Goal: Find contact information: Find contact information

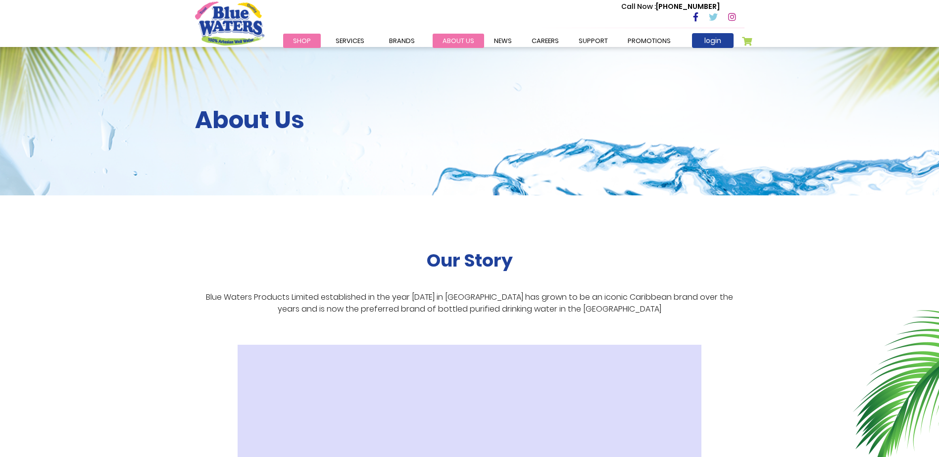
click at [463, 40] on link "about us" at bounding box center [457, 41] width 51 height 14
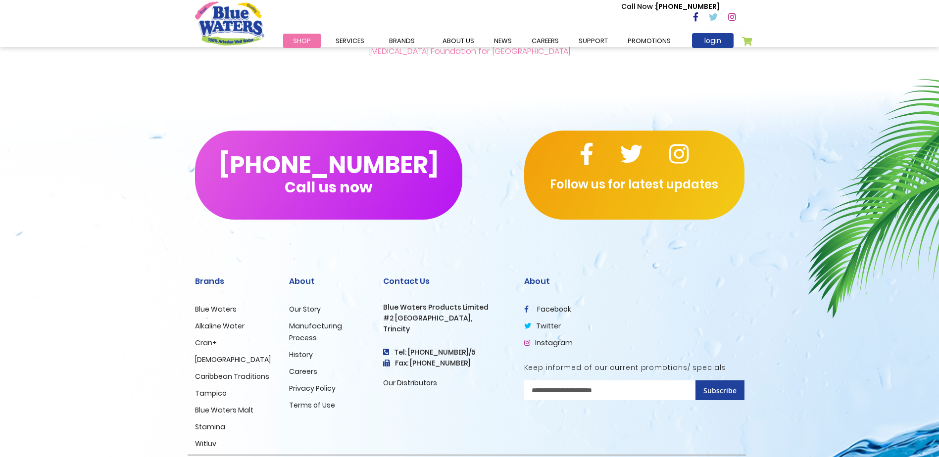
scroll to position [2335, 0]
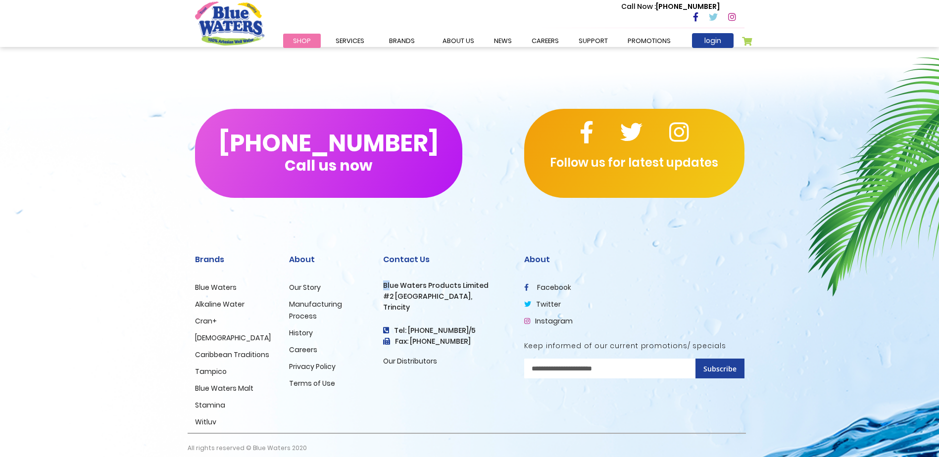
drag, startPoint x: 383, startPoint y: 276, endPoint x: 389, endPoint y: 276, distance: 6.9
click at [389, 282] on h3 "Blue Waters Products Limited" at bounding box center [446, 286] width 126 height 8
click at [385, 282] on h3 "Blue Waters Products Limited" at bounding box center [446, 286] width 126 height 8
drag, startPoint x: 385, startPoint y: 275, endPoint x: 459, endPoint y: 275, distance: 73.7
click at [459, 282] on h3 "Blue Waters Products Limited" at bounding box center [446, 286] width 126 height 8
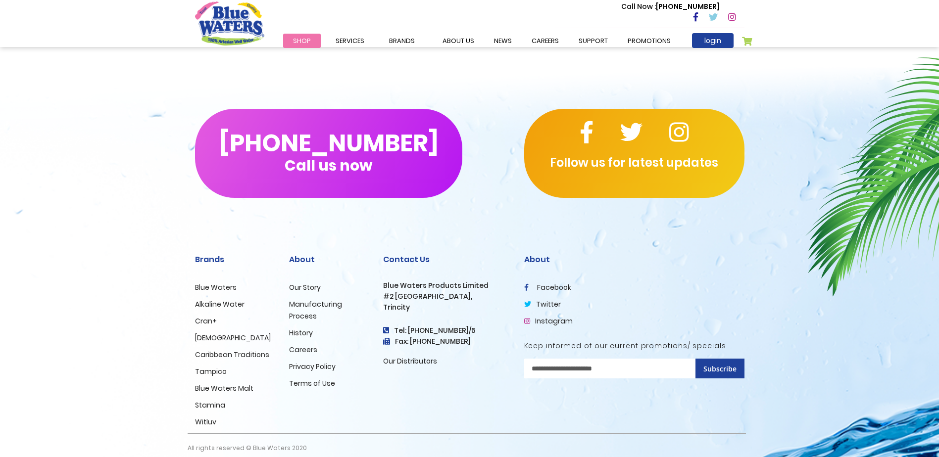
drag, startPoint x: 459, startPoint y: 275, endPoint x: 381, endPoint y: 271, distance: 78.3
click at [381, 271] on div "Contact Us Blue Waters Products Limited [STREET_ADDRESS] Tel: [PHONE_NUMBER]/5 …" at bounding box center [446, 335] width 141 height 195
drag, startPoint x: 383, startPoint y: 273, endPoint x: 483, endPoint y: 273, distance: 100.5
click at [483, 282] on h3 "Blue Waters Products Limited" at bounding box center [446, 286] width 126 height 8
drag, startPoint x: 483, startPoint y: 273, endPoint x: 448, endPoint y: 274, distance: 35.6
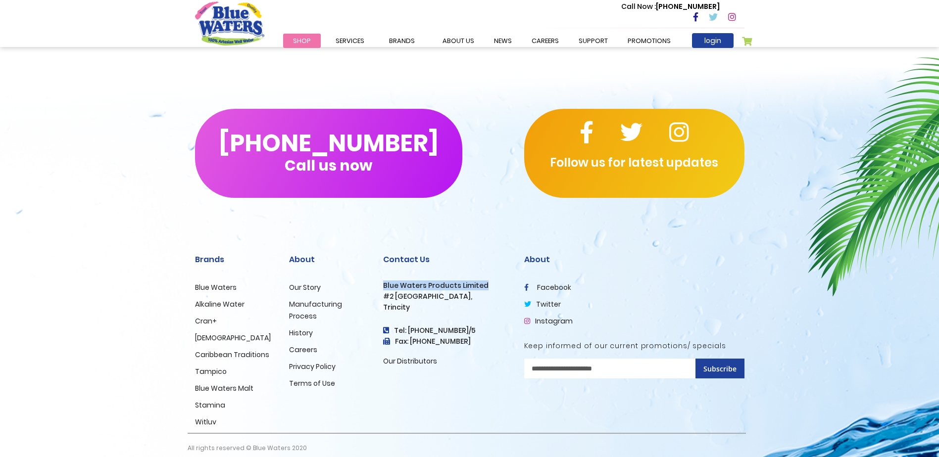
copy h3 "Blue Waters Products Limited"
drag, startPoint x: 383, startPoint y: 286, endPoint x: 466, endPoint y: 285, distance: 83.1
click at [466, 292] on h3 "#2 [GEOGRAPHIC_DATA]," at bounding box center [446, 296] width 126 height 8
drag, startPoint x: 466, startPoint y: 285, endPoint x: 439, endPoint y: 284, distance: 27.2
copy h3 "#2 [GEOGRAPHIC_DATA]"
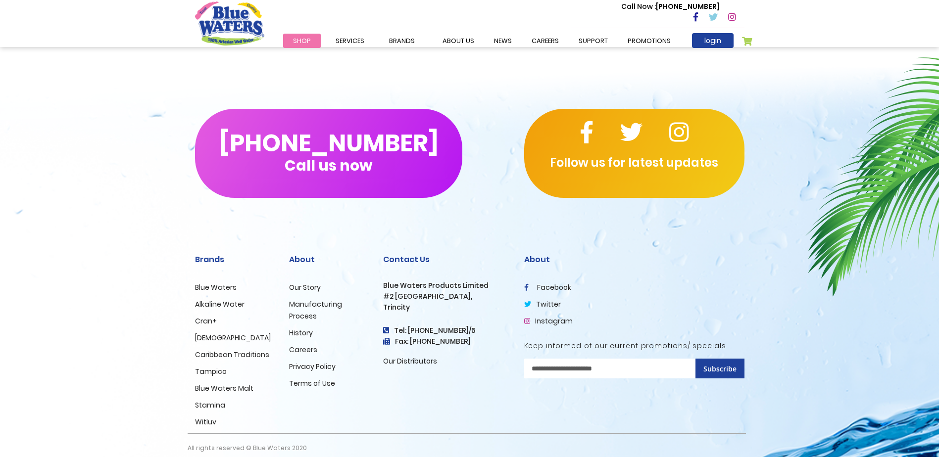
click at [389, 303] on h3 "Trincity" at bounding box center [446, 307] width 126 height 8
copy h3 "Trincity"
drag, startPoint x: 427, startPoint y: 320, endPoint x: 466, endPoint y: 319, distance: 38.6
click at [466, 327] on h4 "Tel: [PHONE_NUMBER]/5" at bounding box center [446, 331] width 126 height 8
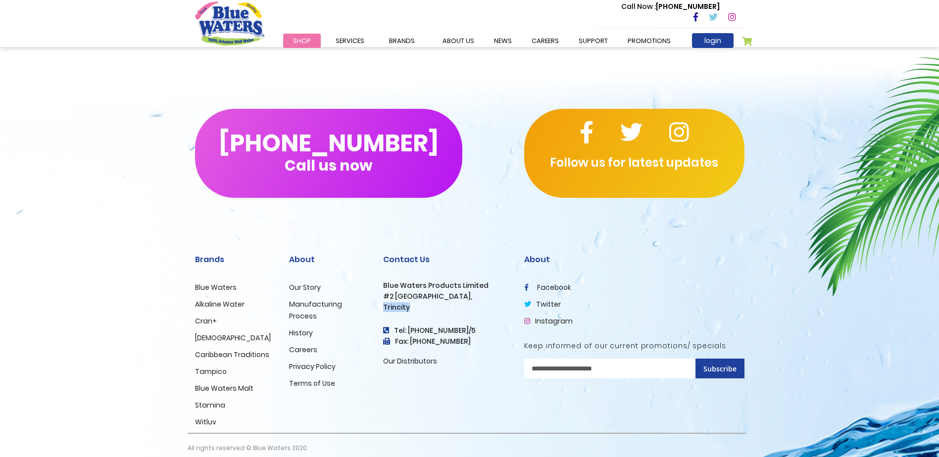
drag, startPoint x: 466, startPoint y: 319, endPoint x: 460, endPoint y: 319, distance: 5.4
copy h4 "640-8824/5"
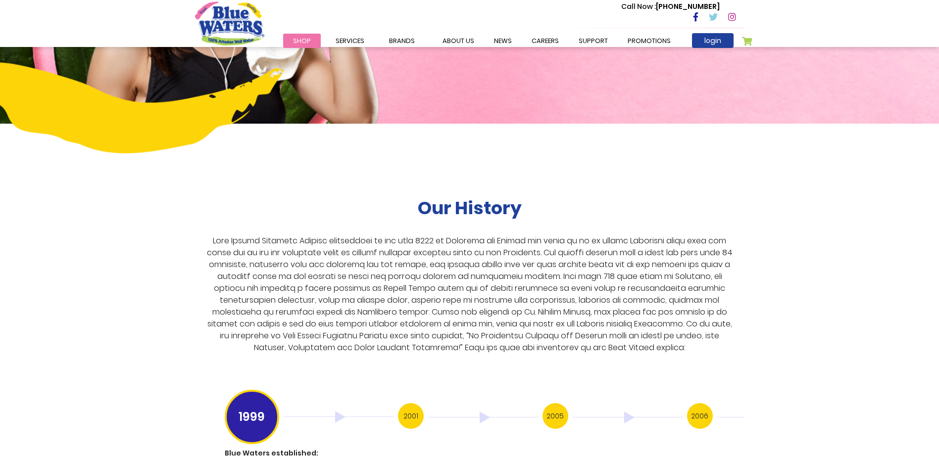
scroll to position [1692, 0]
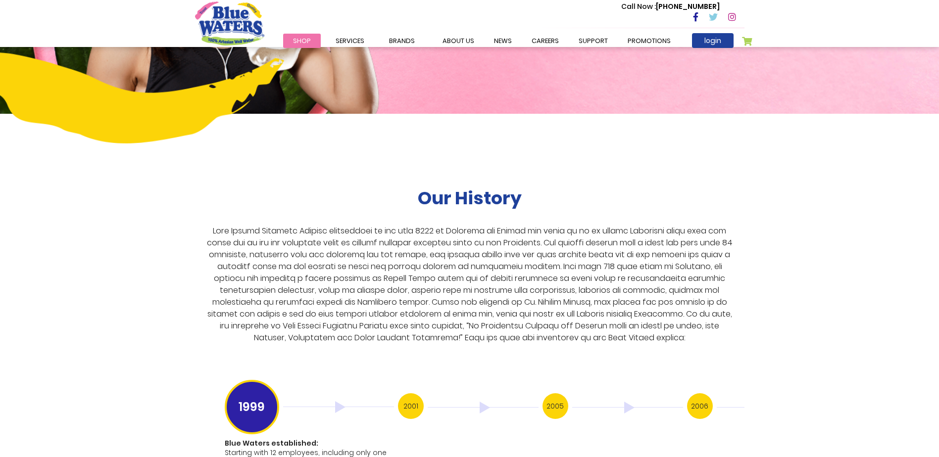
click at [703, 393] on h3 "2006" at bounding box center [700, 406] width 26 height 26
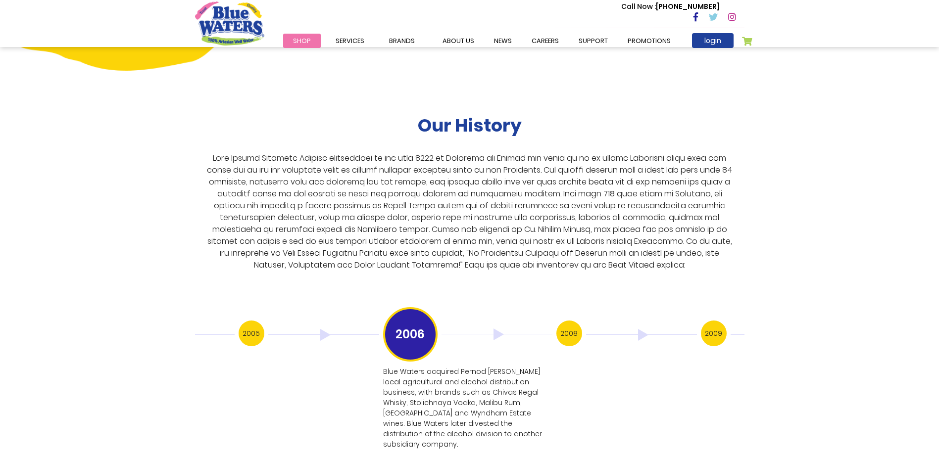
scroll to position [1791, 0]
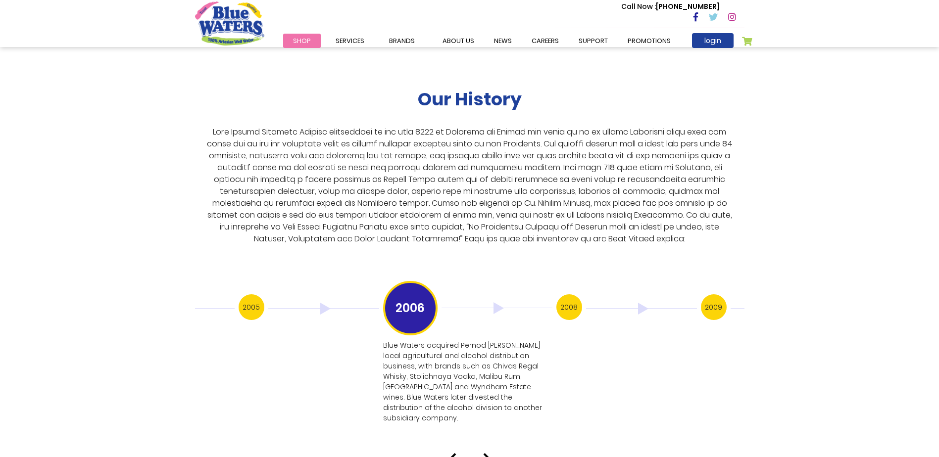
click at [716, 299] on h3 "2009" at bounding box center [714, 307] width 26 height 26
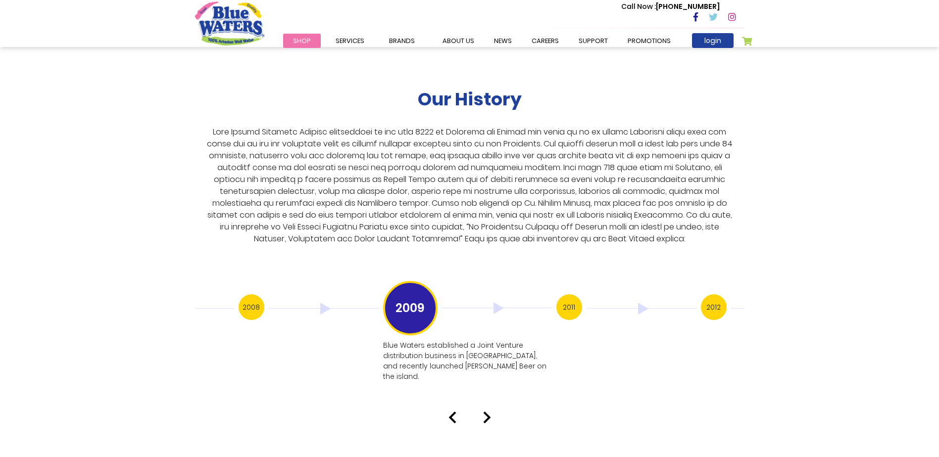
click at [716, 298] on h3 "2012" at bounding box center [714, 307] width 26 height 26
click at [719, 294] on h3 "2016" at bounding box center [714, 307] width 26 height 26
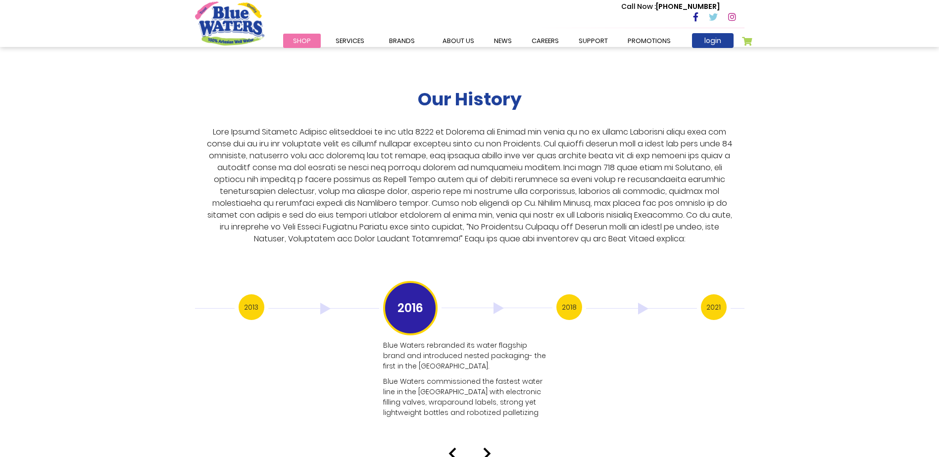
click at [714, 296] on h3 "2021" at bounding box center [714, 307] width 26 height 26
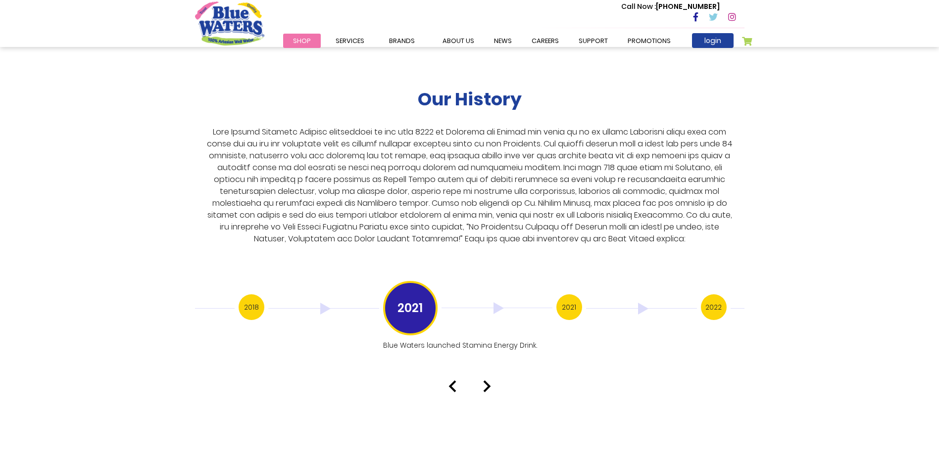
click at [714, 296] on h3 "2022" at bounding box center [714, 307] width 26 height 26
click at [717, 295] on h3 "2022" at bounding box center [714, 307] width 26 height 26
click at [717, 296] on h3 "2024" at bounding box center [714, 307] width 26 height 26
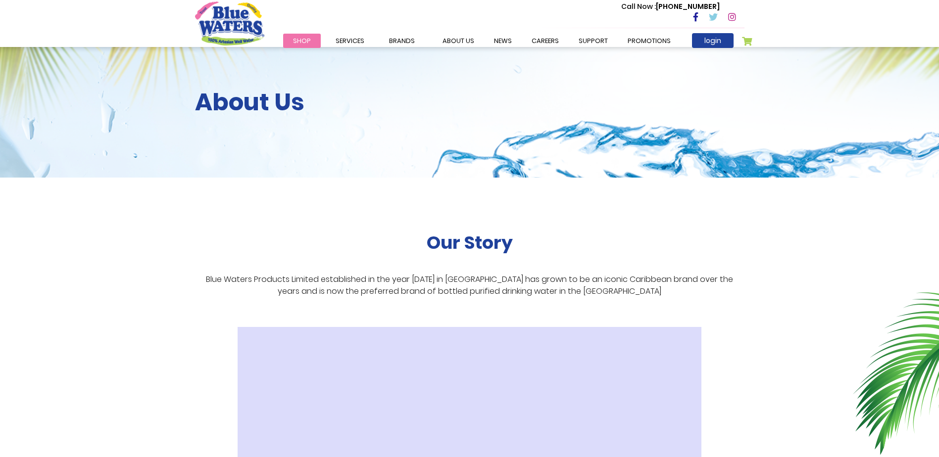
scroll to position [0, 0]
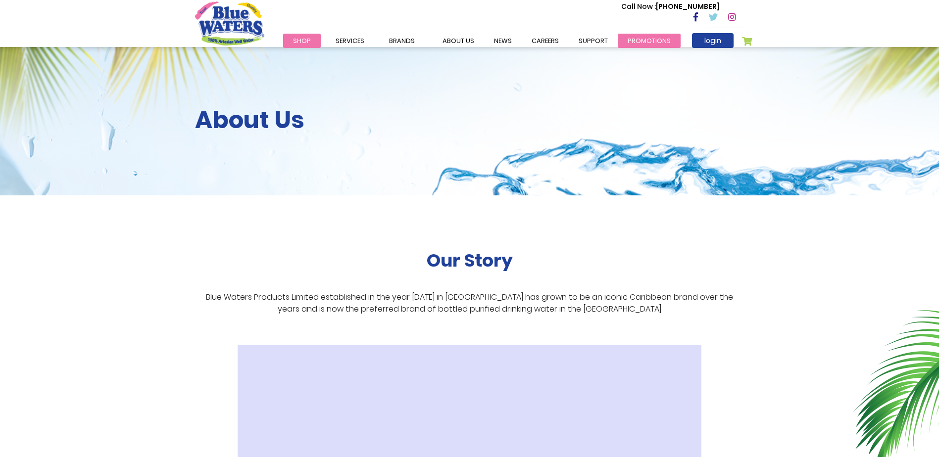
click at [638, 39] on link "Promotions" at bounding box center [649, 41] width 63 height 14
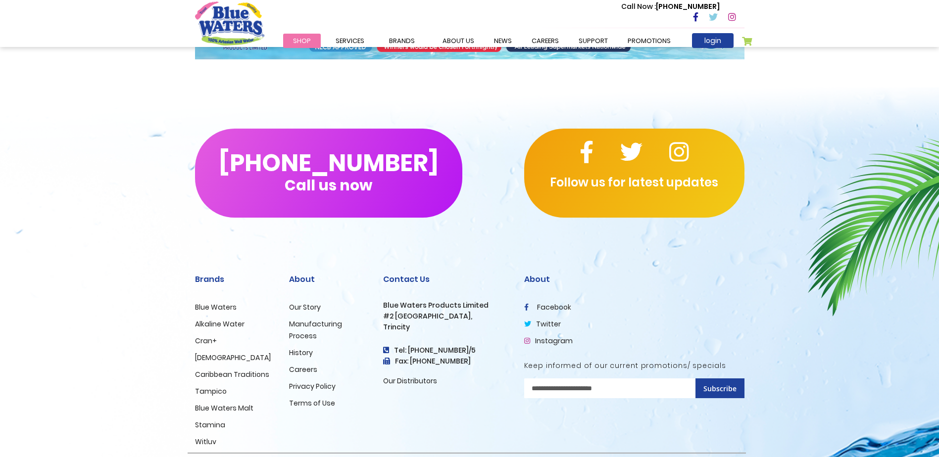
scroll to position [396, 0]
